Goal: Navigation & Orientation: Find specific page/section

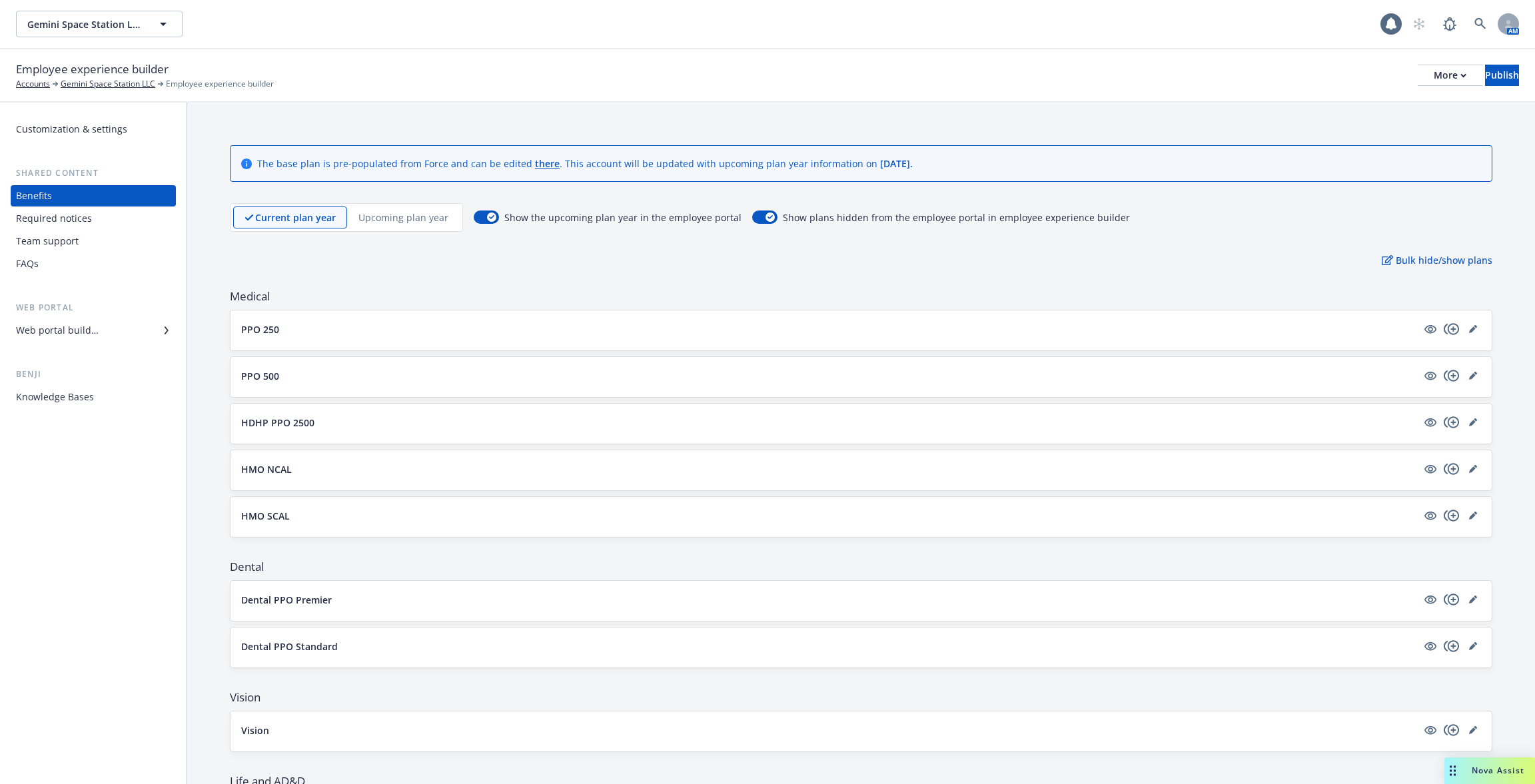
scroll to position [890, 0]
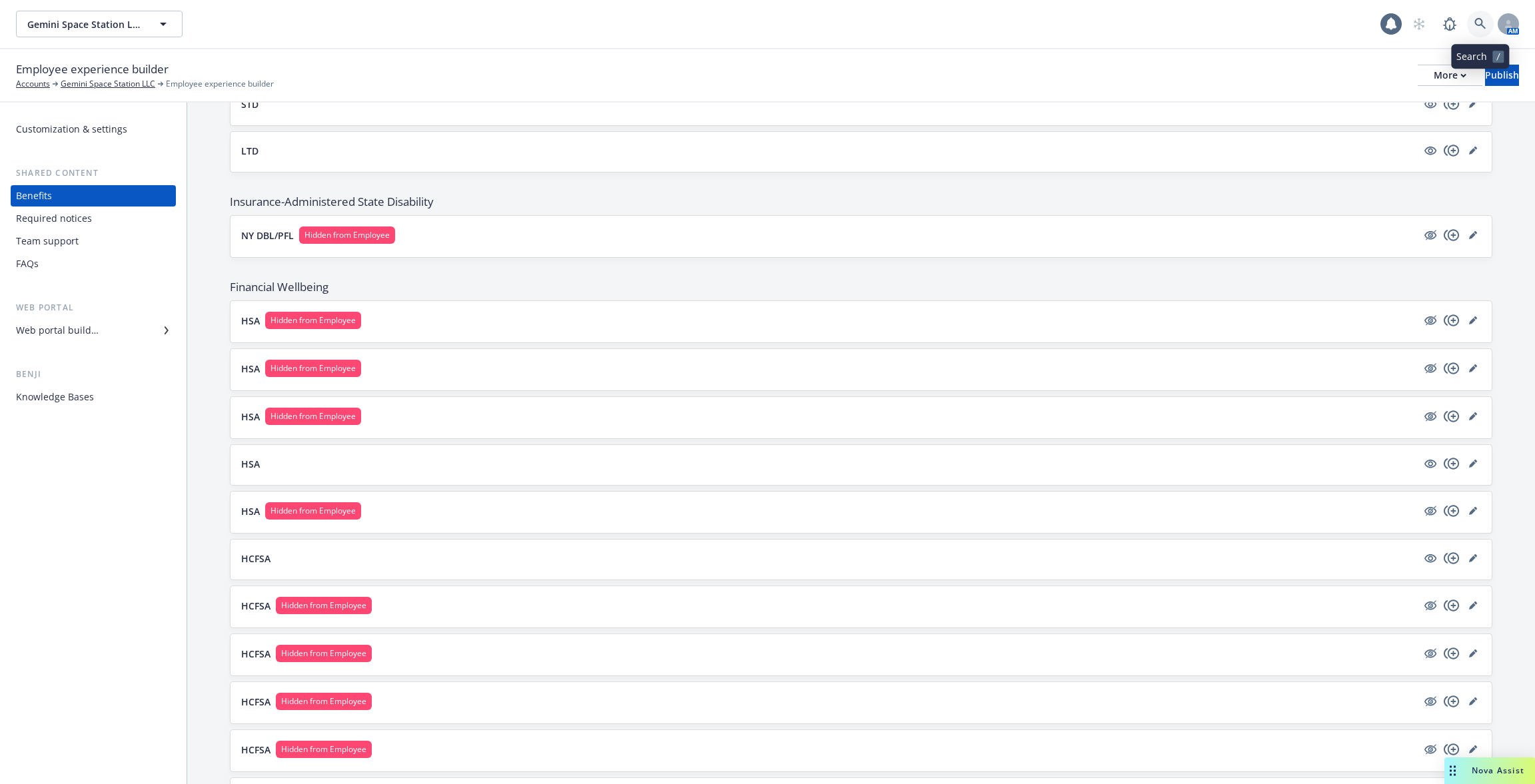
click at [1475, 21] on icon at bounding box center [1480, 24] width 12 height 12
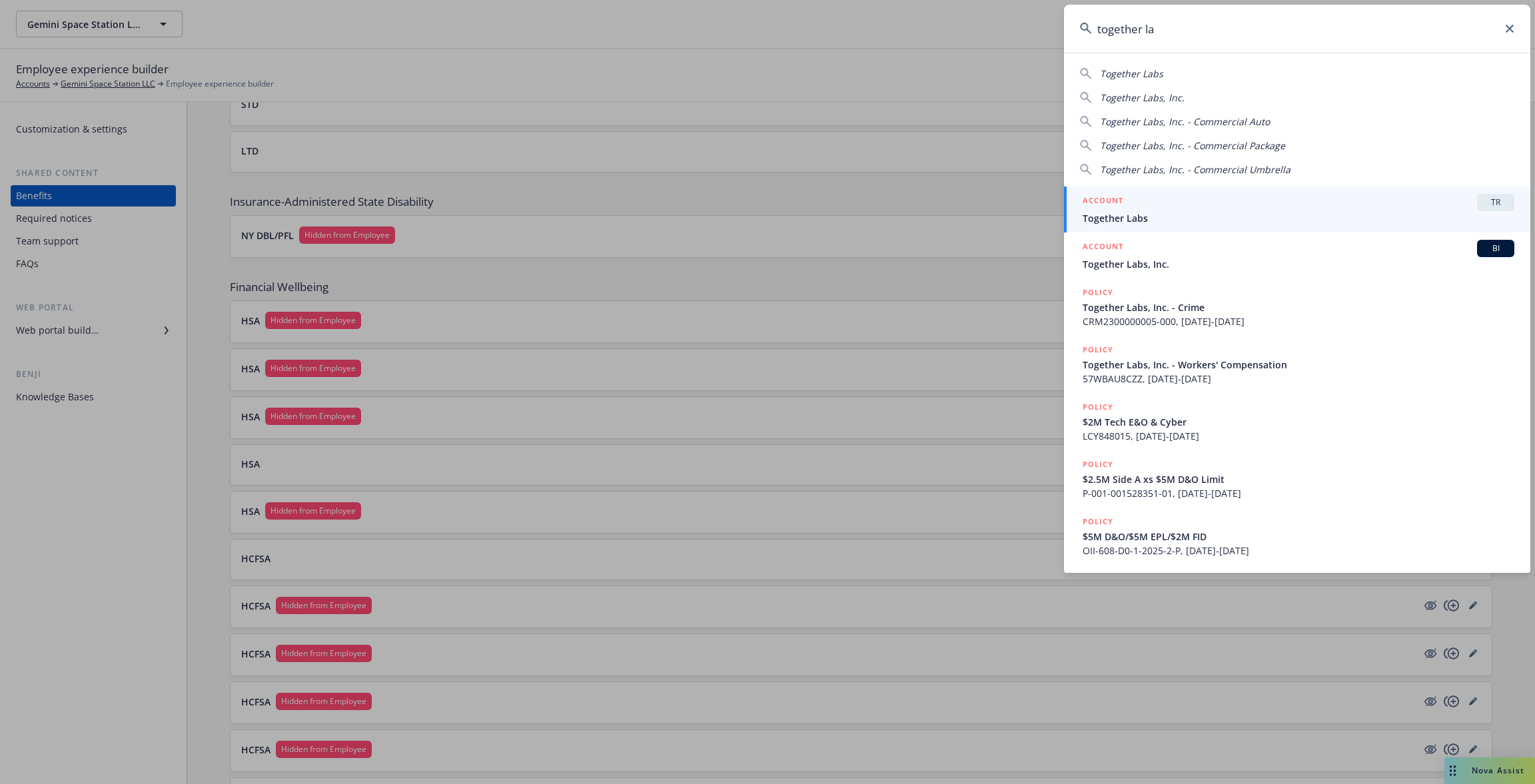
type input "together la"
click at [1208, 225] on span "Together Labs" at bounding box center [1298, 217] width 431 height 14
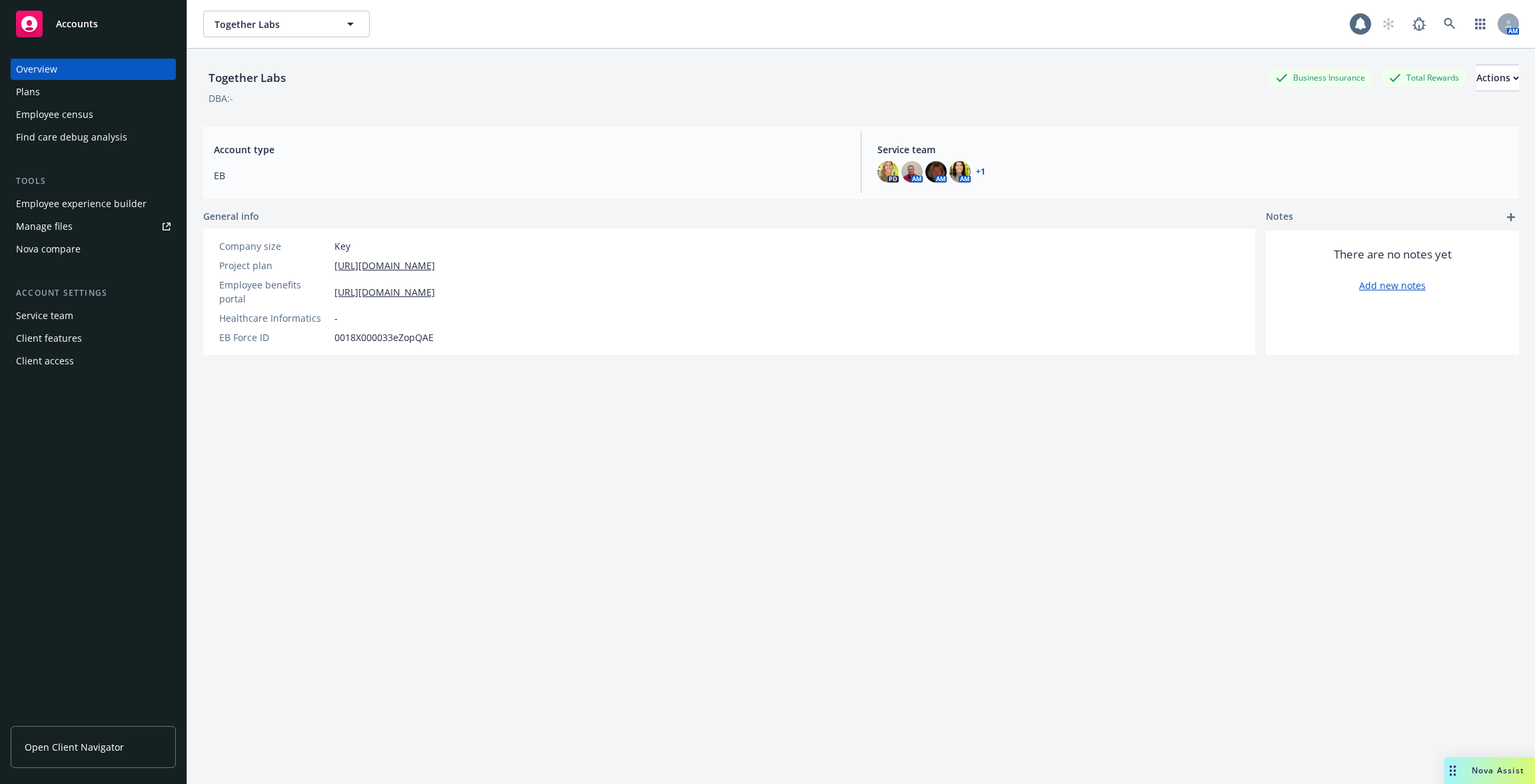
click at [127, 199] on div "Employee experience builder" at bounding box center [81, 204] width 131 height 21
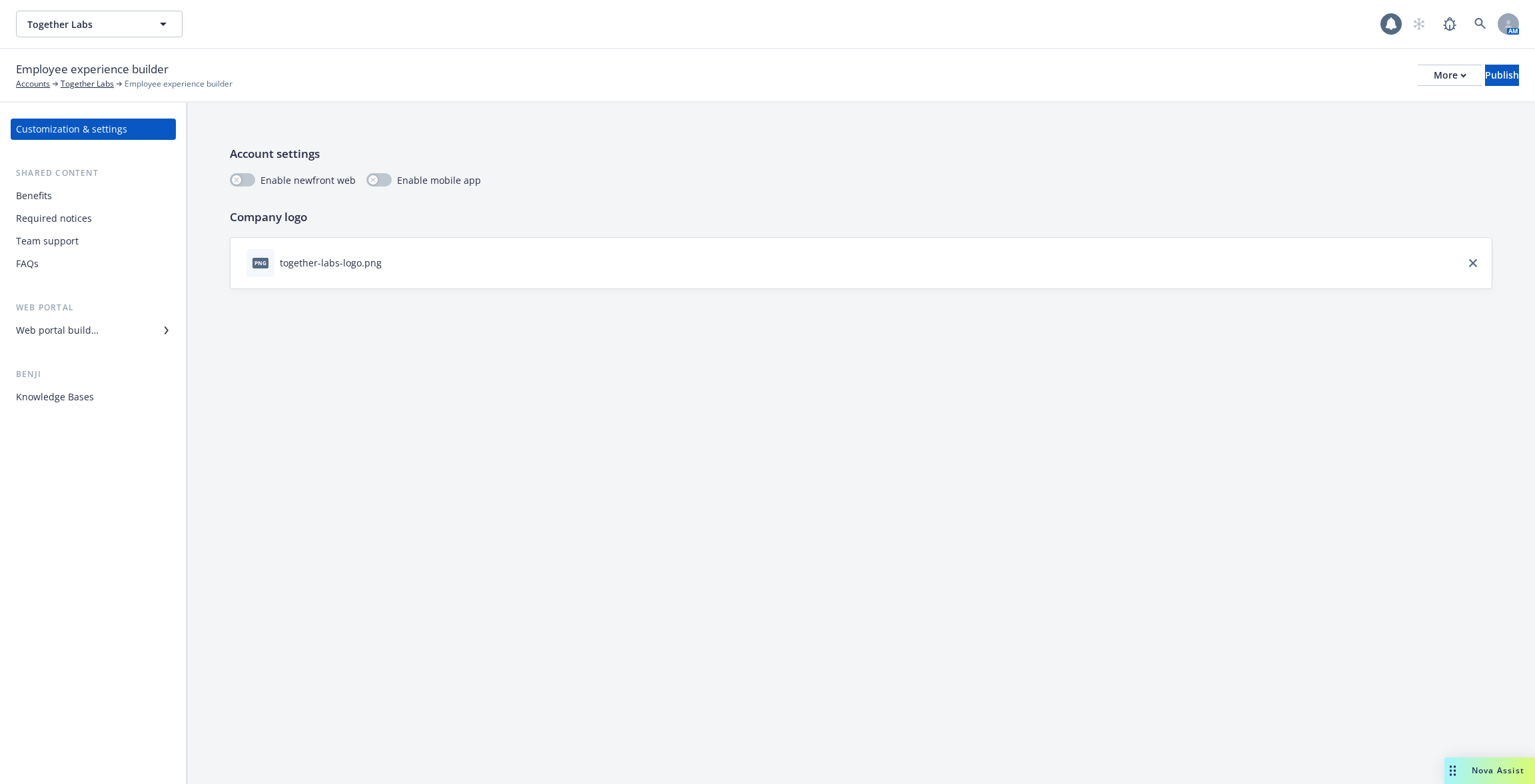
click at [118, 212] on div "Required notices" at bounding box center [93, 218] width 154 height 21
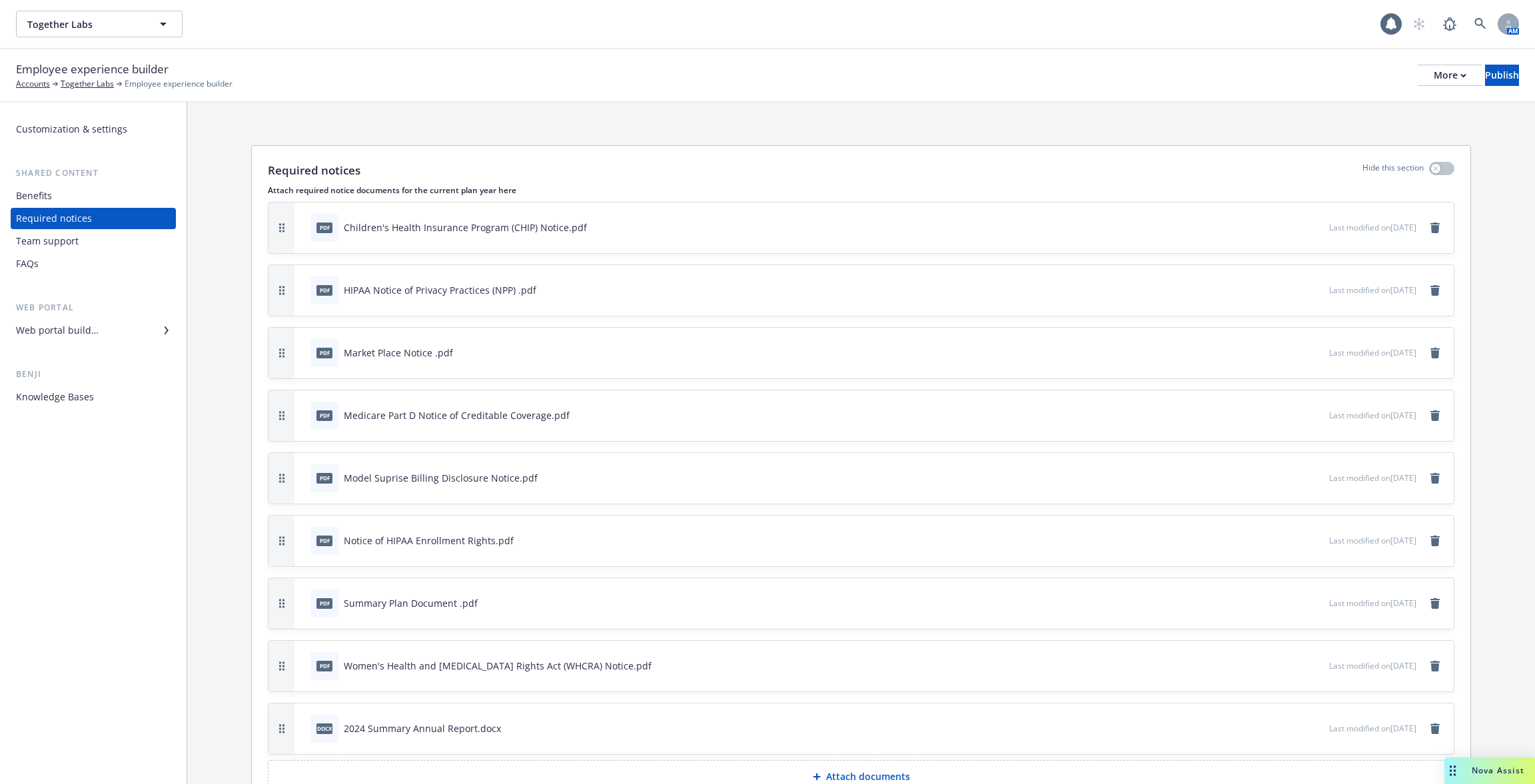
click at [123, 199] on div "Benefits" at bounding box center [93, 196] width 154 height 21
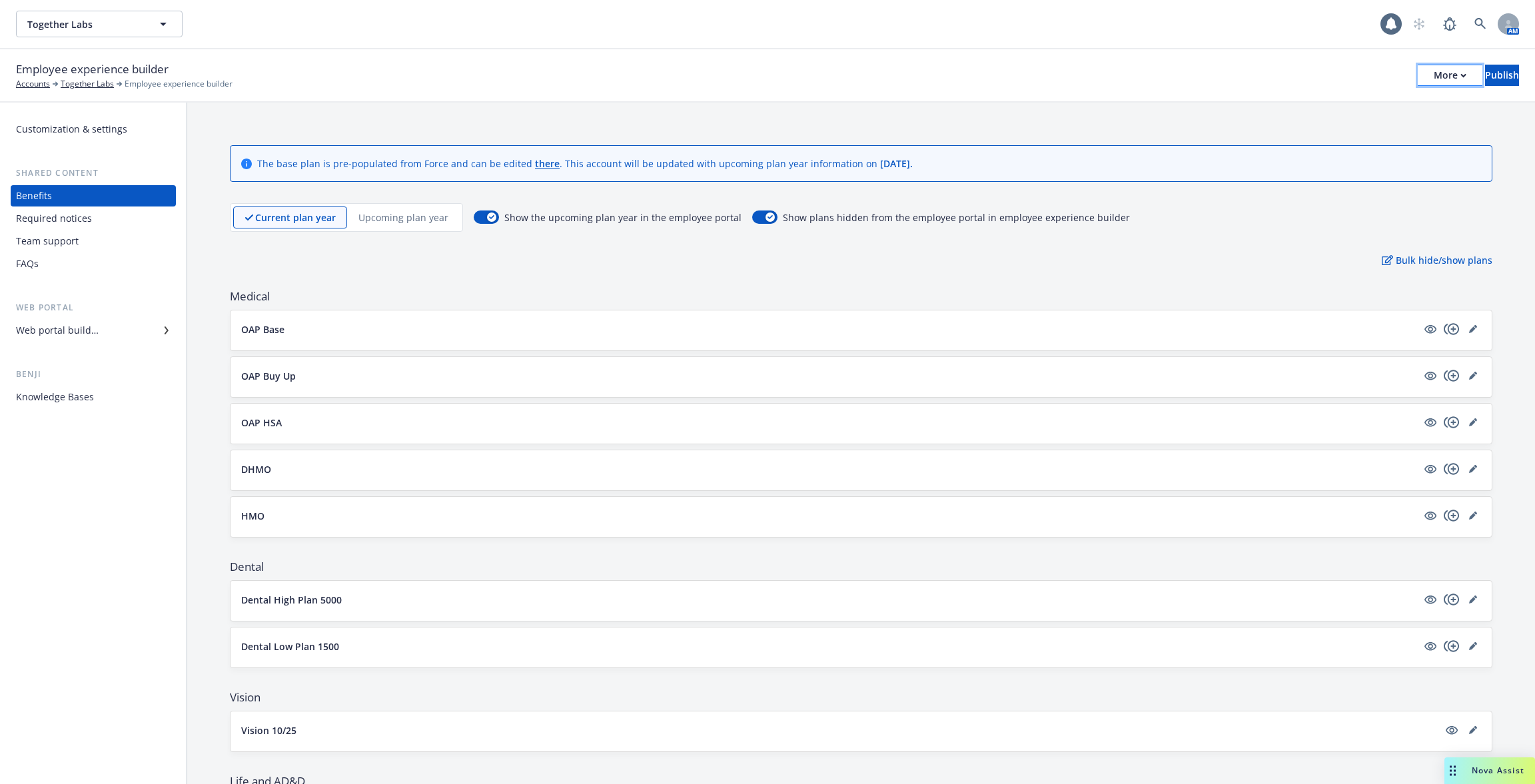
click at [1435, 79] on button "More" at bounding box center [1450, 75] width 65 height 21
click at [1369, 131] on link "Copy portal link" at bounding box center [1340, 132] width 197 height 27
click at [1483, 23] on icon at bounding box center [1480, 24] width 12 height 12
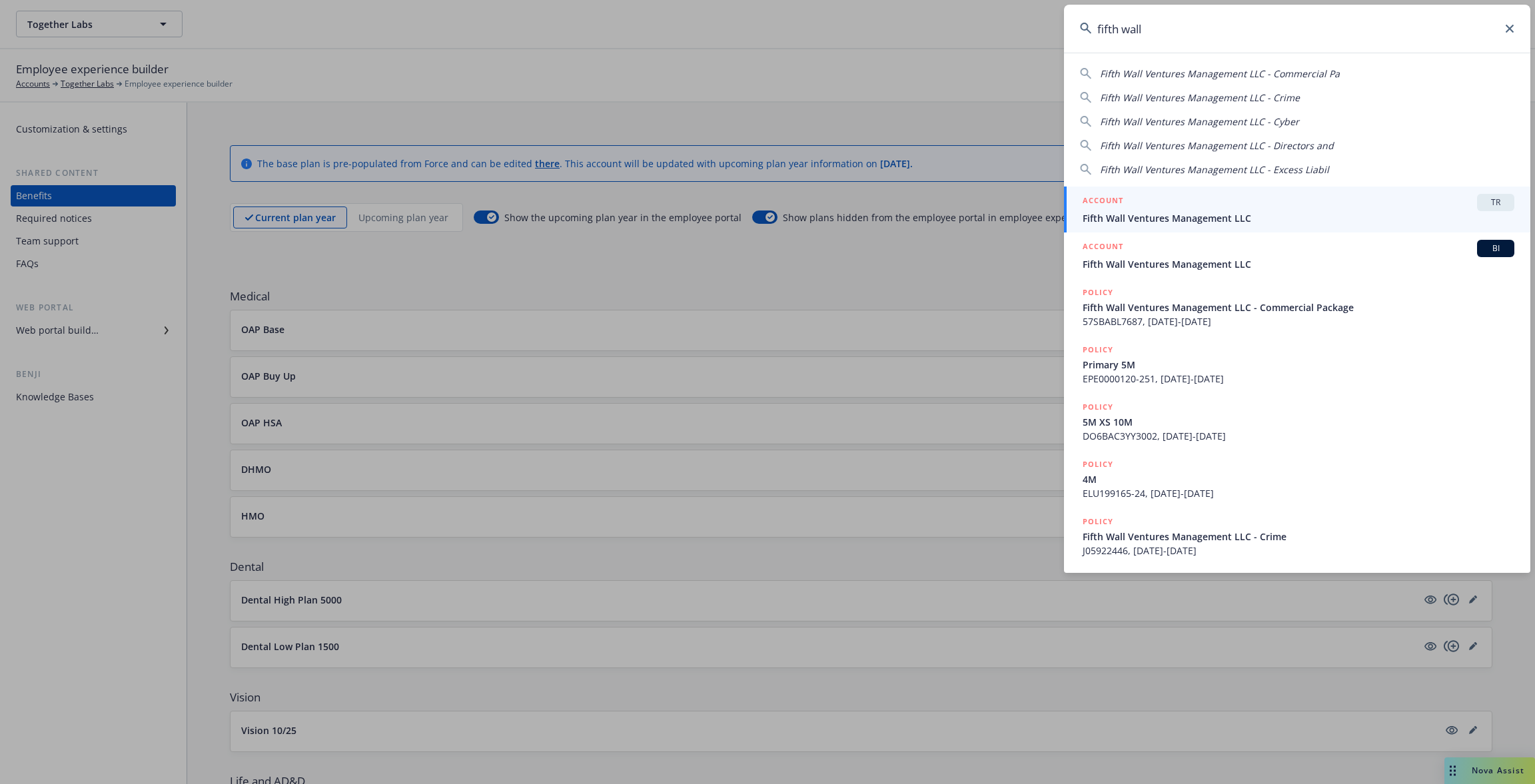
type input "fifth wall"
click at [1163, 204] on div "ACCOUNT TR" at bounding box center [1298, 203] width 431 height 17
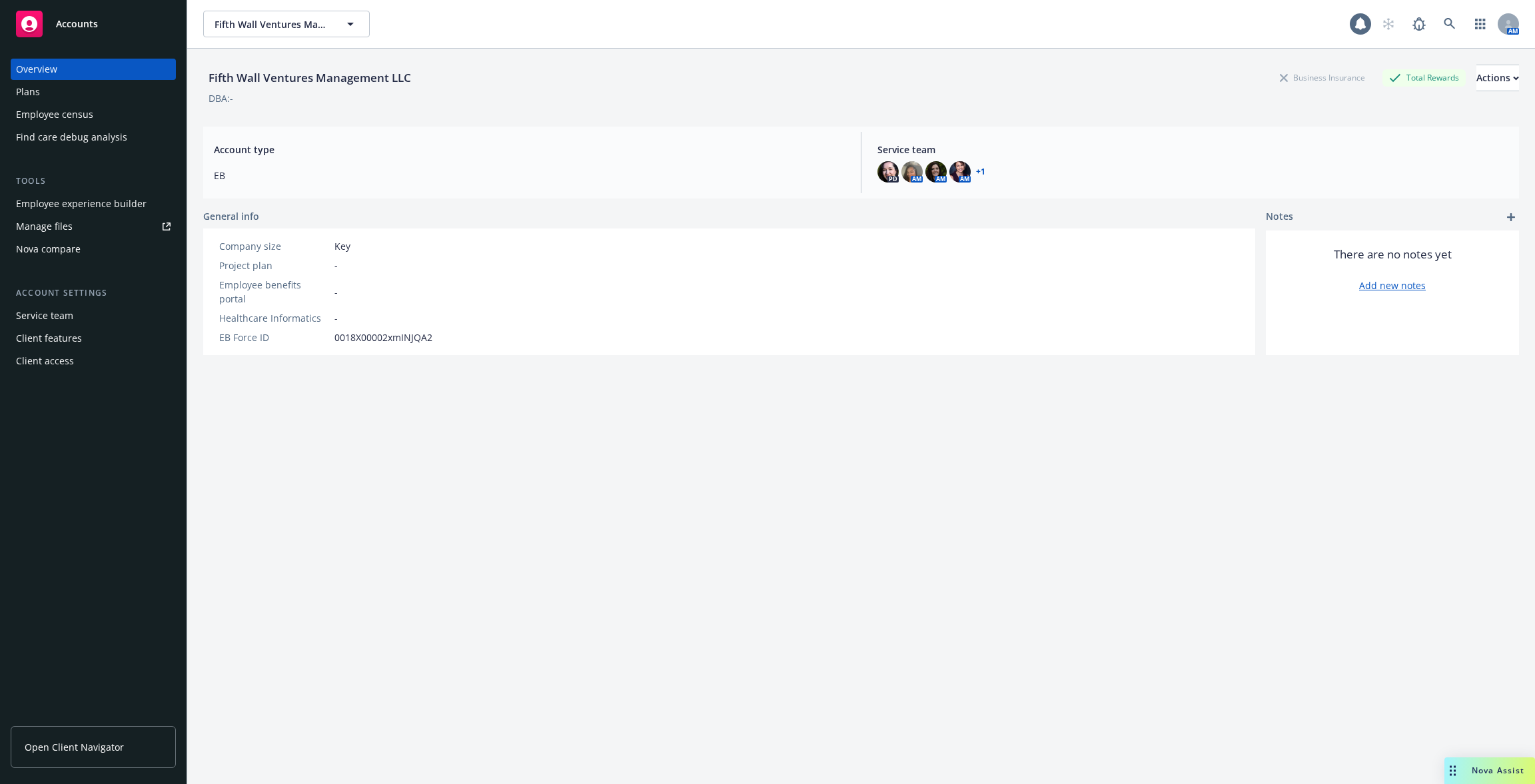
click at [92, 211] on div "Employee experience builder" at bounding box center [81, 204] width 131 height 21
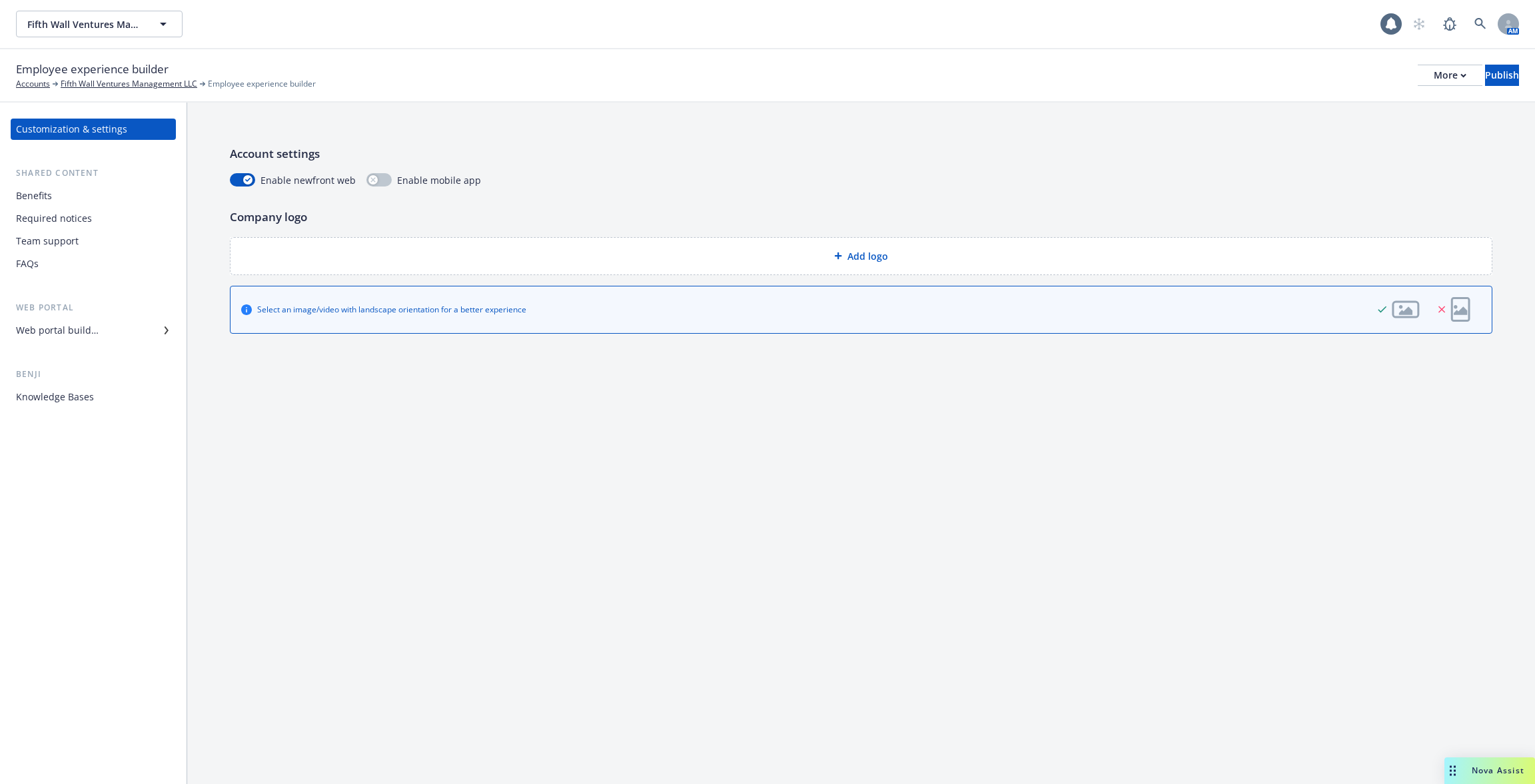
click at [107, 408] on div "Customization & settings Shared content Benefits Required notices Team support …" at bounding box center [93, 443] width 186 height 681
click at [94, 399] on div "Knowledge Bases" at bounding box center [93, 396] width 154 height 21
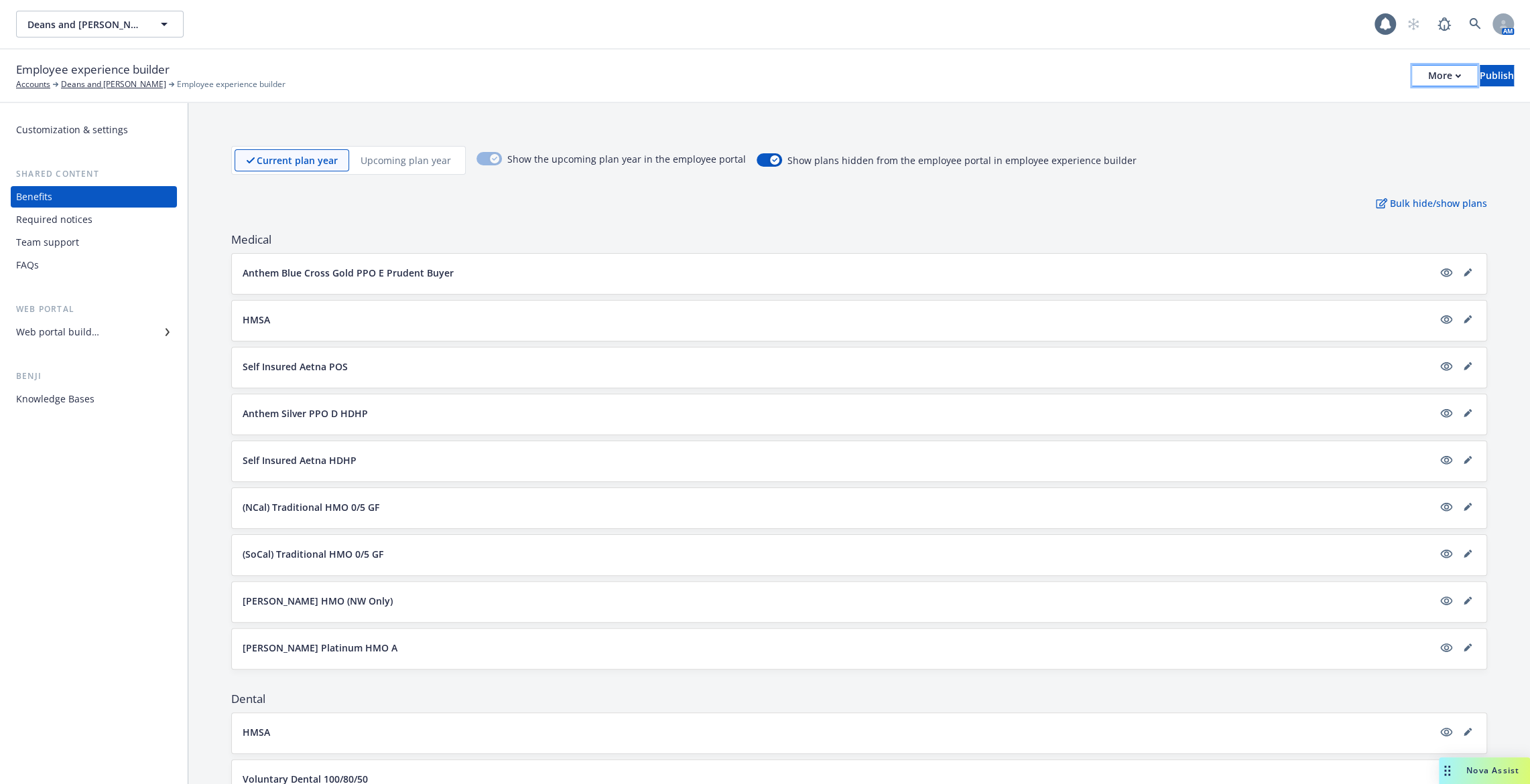
click at [1412, 66] on button "More" at bounding box center [1444, 75] width 65 height 21
click at [905, 80] on div "Employee experience builder Accounts Deans and [PERSON_NAME] Employee experienc…" at bounding box center [765, 75] width 1498 height 29
click at [435, 157] on p "Upcoming plan year" at bounding box center [406, 160] width 91 height 14
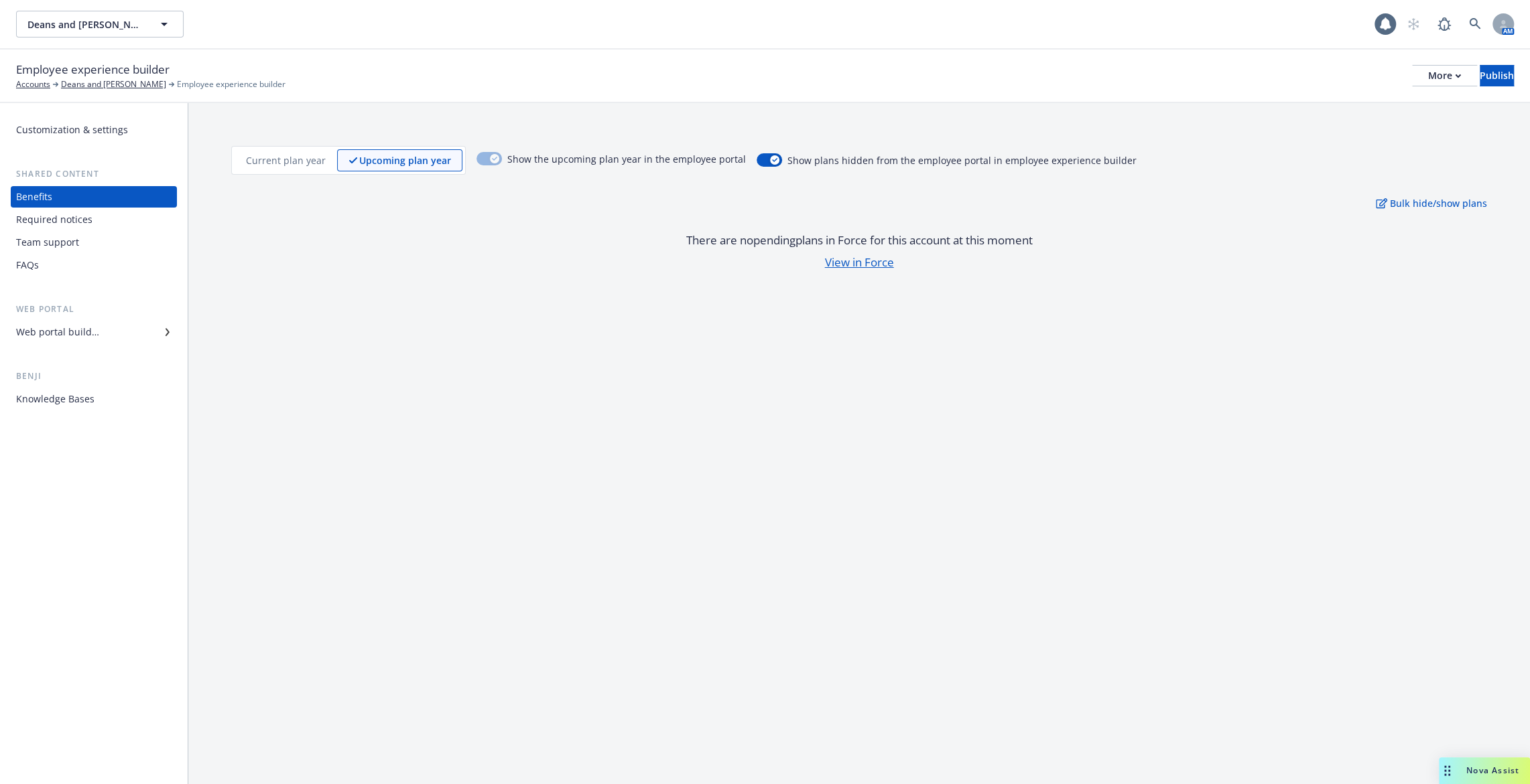
click at [280, 162] on p "Current plan year" at bounding box center [285, 160] width 80 height 14
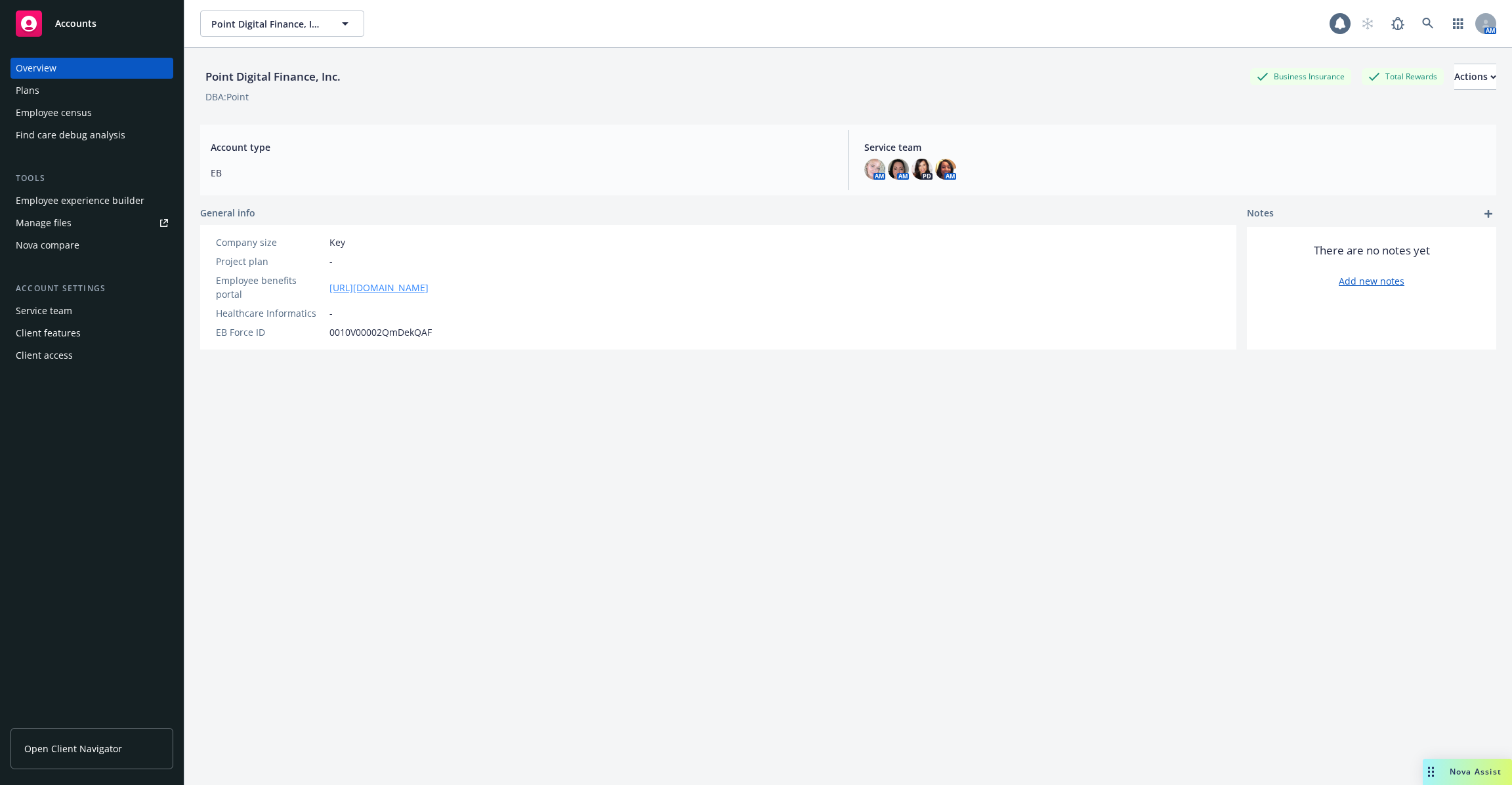
click at [429, 283] on link "[URL][DOMAIN_NAME]" at bounding box center [379, 287] width 99 height 14
click at [429, 281] on link "[URL][DOMAIN_NAME]" at bounding box center [379, 287] width 99 height 14
